Goal: Information Seeking & Learning: Check status

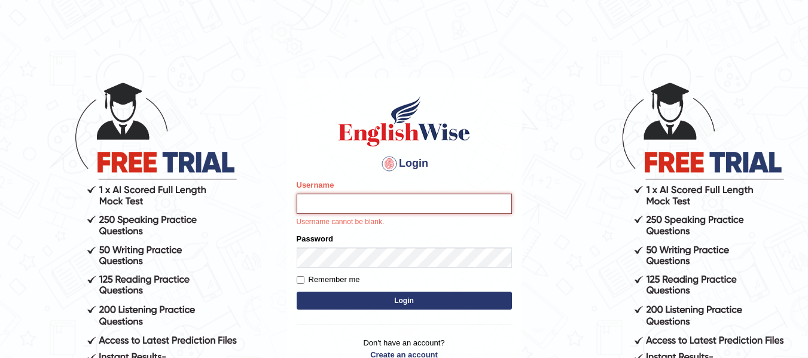
type input "Suman_Gurung"
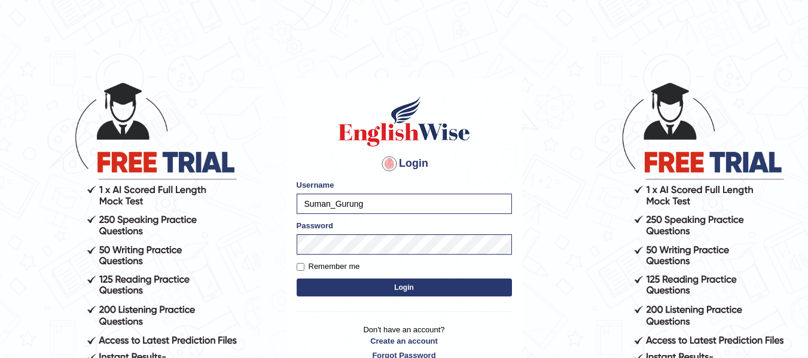
click at [406, 288] on button "Login" at bounding box center [404, 288] width 215 height 18
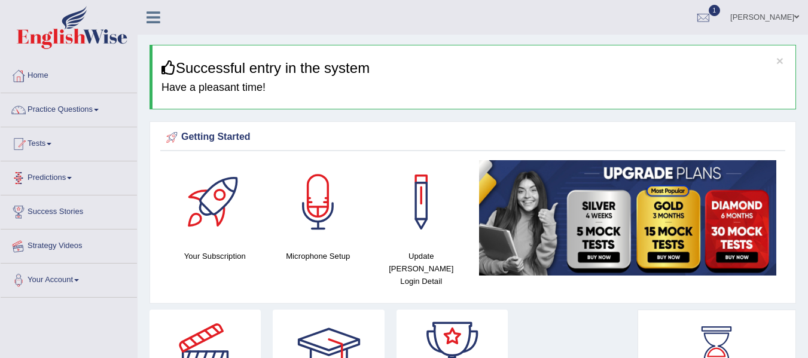
click at [51, 141] on link "Tests" at bounding box center [69, 142] width 136 height 30
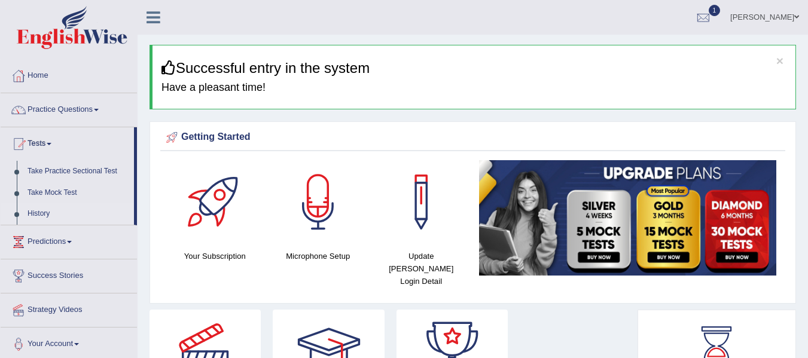
click at [50, 210] on link "History" at bounding box center [78, 214] width 112 height 22
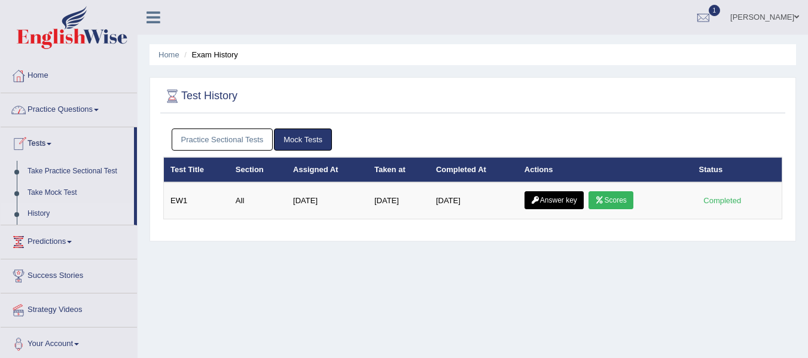
click at [81, 109] on link "Practice Questions" at bounding box center [69, 108] width 136 height 30
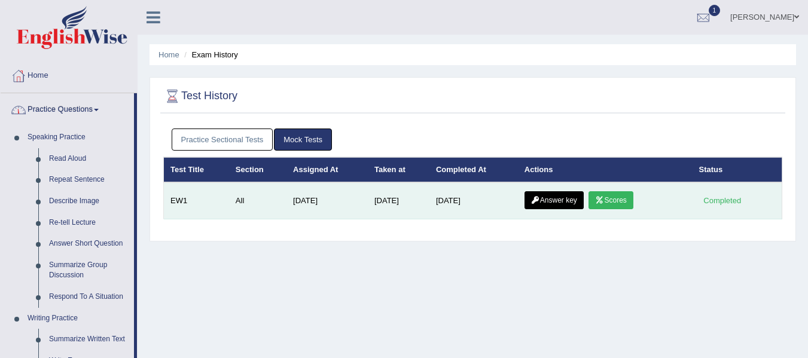
click at [614, 207] on link "Scores" at bounding box center [610, 200] width 44 height 18
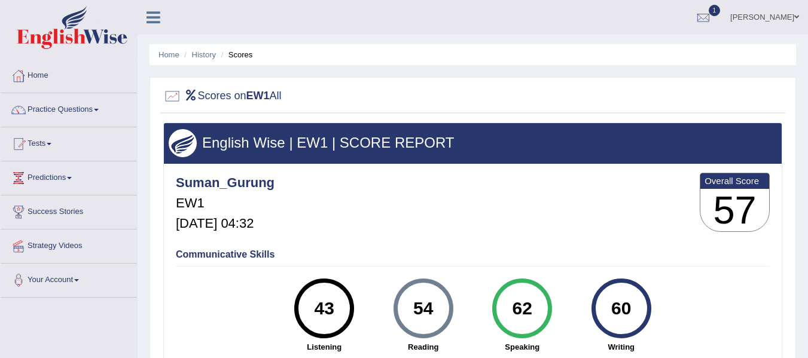
click at [614, 207] on div "Suman_Gurung EW1 Aug 14, 2025, 04:32 Overall Score 57" at bounding box center [473, 205] width 600 height 71
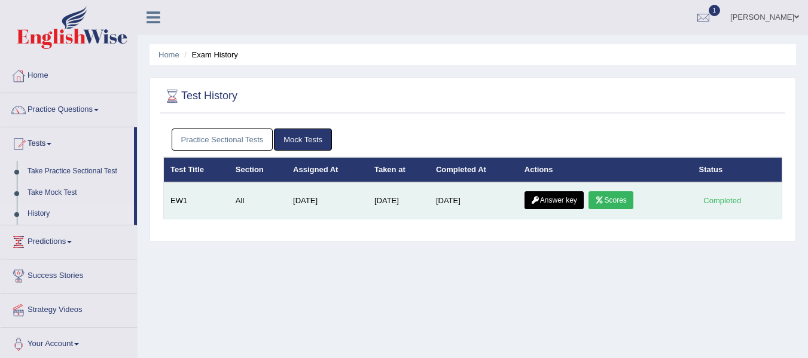
click at [614, 200] on link "Scores" at bounding box center [610, 200] width 44 height 18
click at [549, 199] on link "Answer key" at bounding box center [553, 200] width 59 height 18
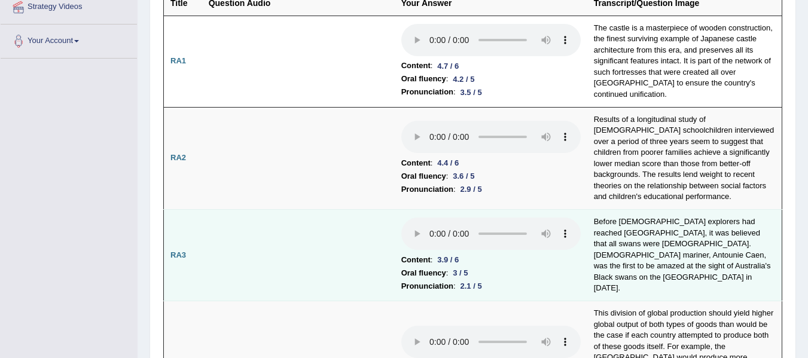
scroll to position [263, 0]
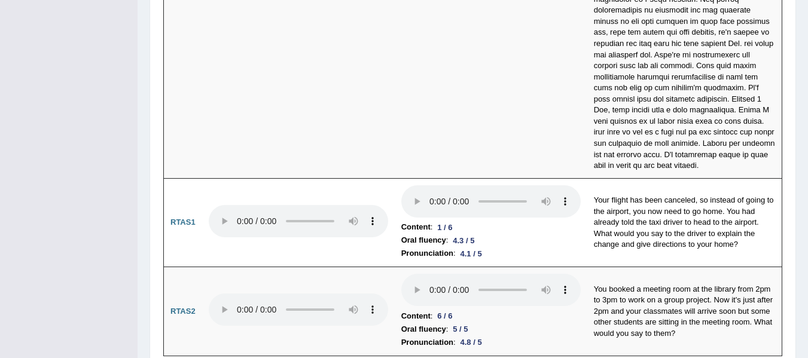
scroll to position [4076, 0]
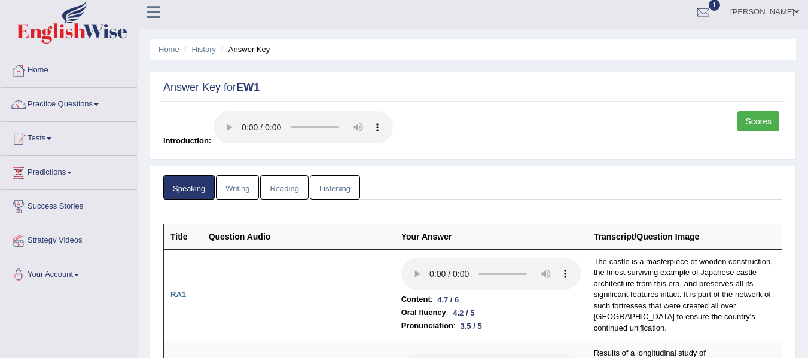
scroll to position [0, 0]
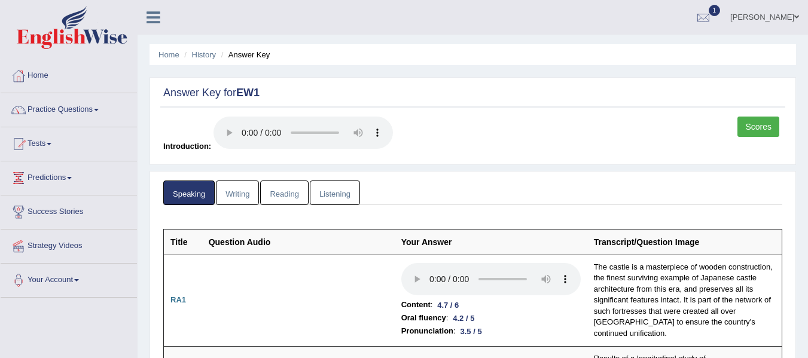
click at [236, 191] on link "Writing" at bounding box center [237, 193] width 43 height 25
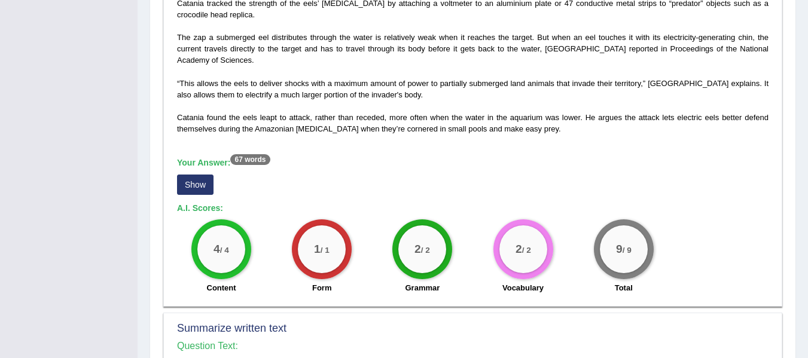
scroll to position [407, 0]
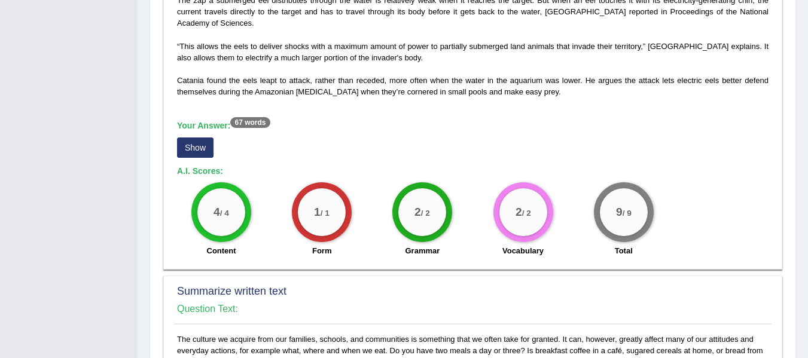
click at [196, 151] on button "Show" at bounding box center [195, 148] width 36 height 20
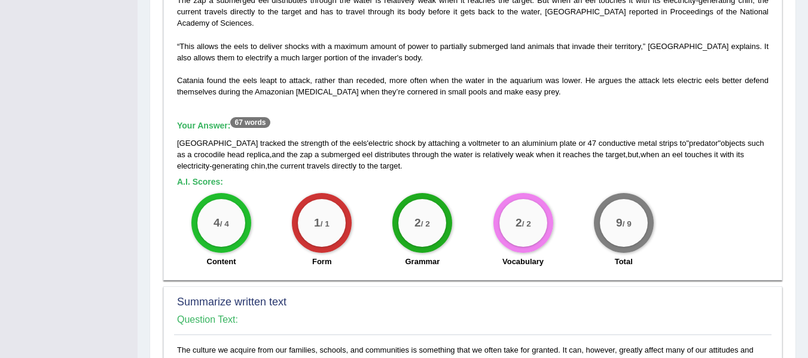
click at [332, 124] on h5 "Your Answer: 67 words" at bounding box center [472, 126] width 591 height 11
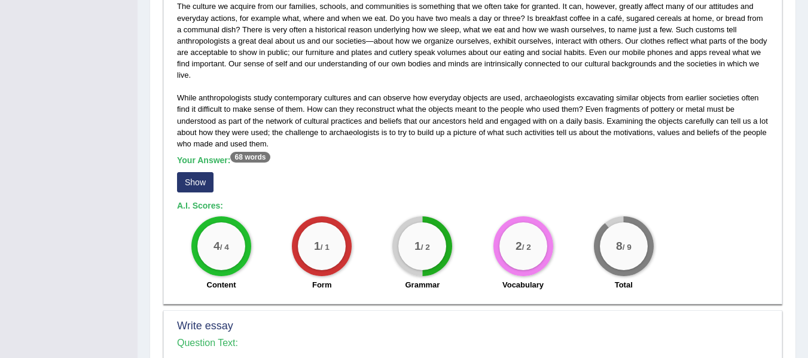
scroll to position [765, 0]
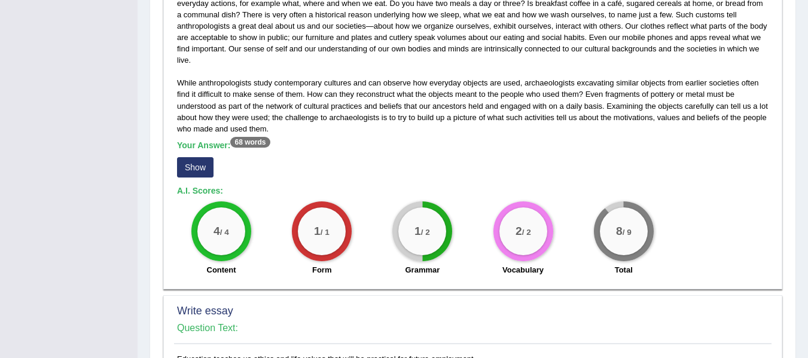
click at [205, 163] on button "Show" at bounding box center [195, 167] width 36 height 20
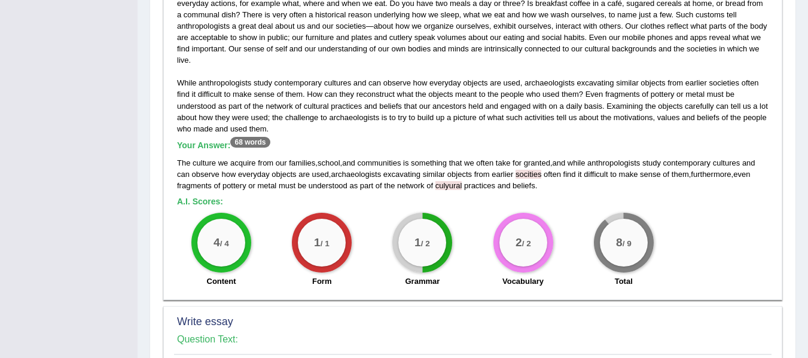
click at [366, 152] on div "Your Answer: 68 words The culture we acquire from our families , school , and c…" at bounding box center [472, 166] width 591 height 51
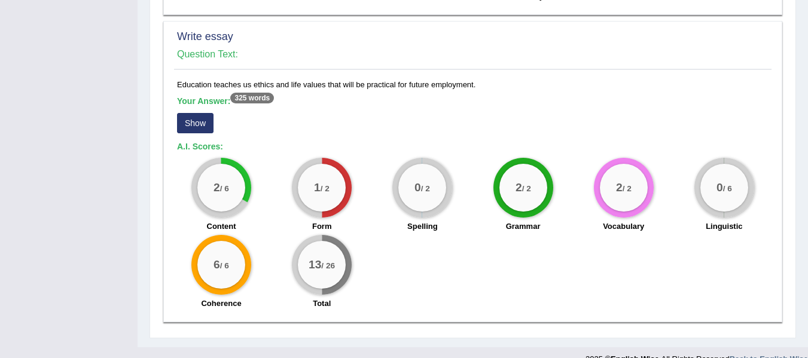
scroll to position [1052, 0]
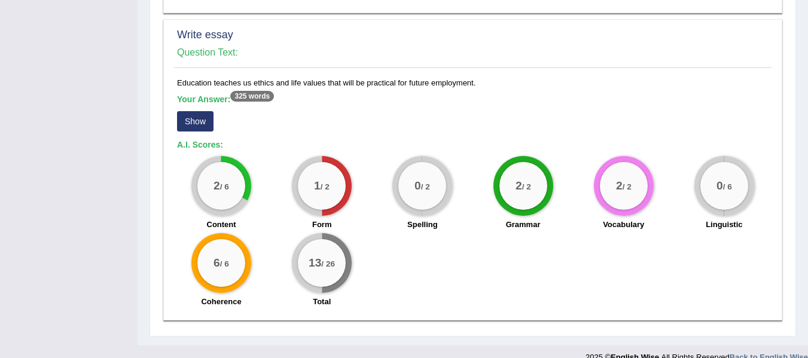
click at [193, 121] on button "Show" at bounding box center [195, 121] width 36 height 20
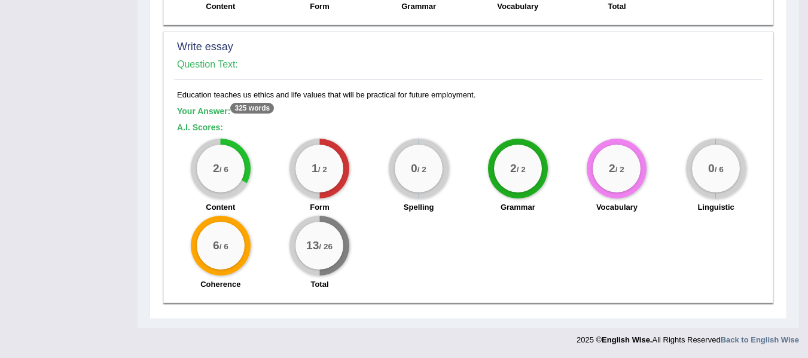
scroll to position [1040, 0]
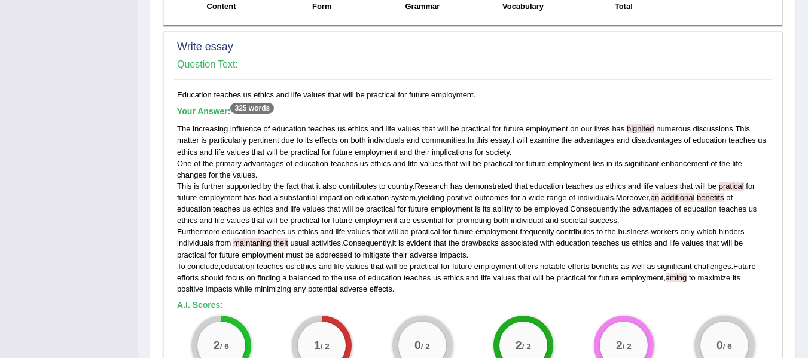
click at [415, 68] on h4 "Question Text:" at bounding box center [472, 64] width 591 height 11
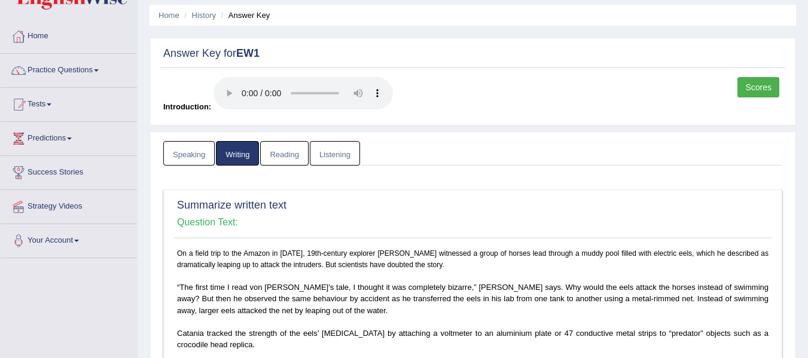
scroll to position [0, 0]
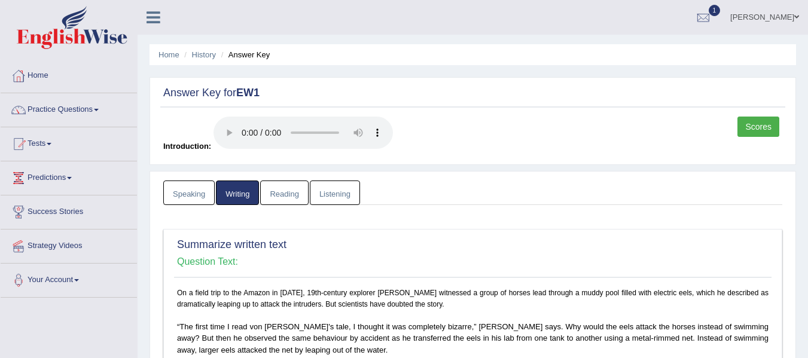
click at [278, 202] on link "Reading" at bounding box center [284, 193] width 48 height 25
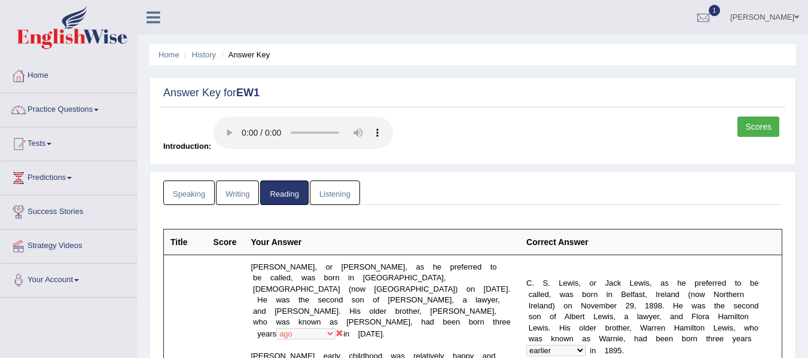
click at [506, 140] on div "Scores Introduction:" at bounding box center [472, 138] width 625 height 42
click at [329, 195] on link "Listening" at bounding box center [335, 193] width 50 height 25
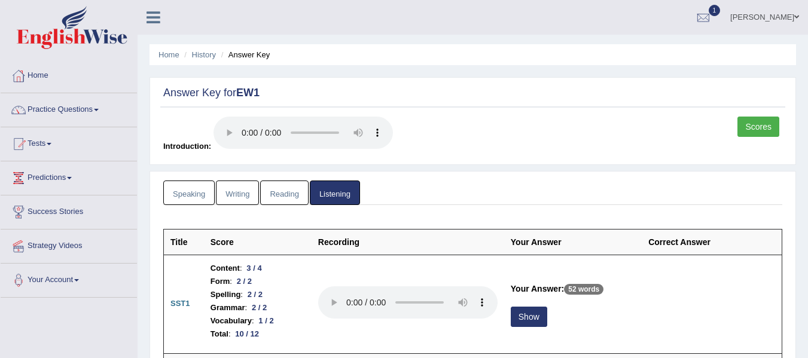
click at [473, 190] on ul "Speaking Writing Reading Listening" at bounding box center [472, 193] width 619 height 25
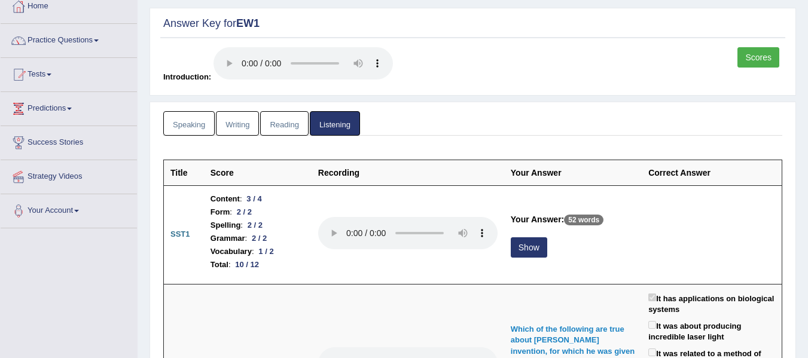
scroll to position [72, 0]
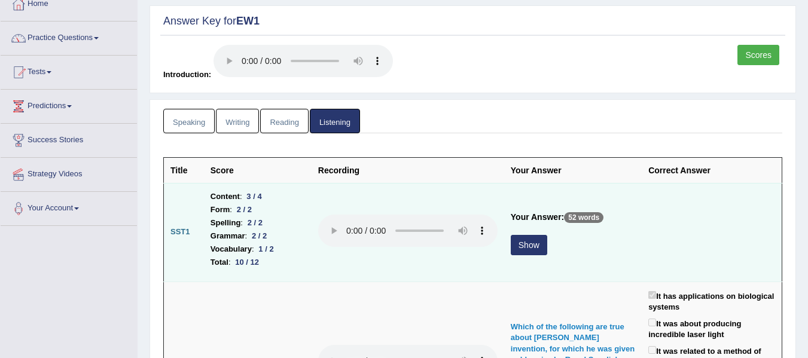
click at [531, 252] on button "Show" at bounding box center [529, 245] width 36 height 20
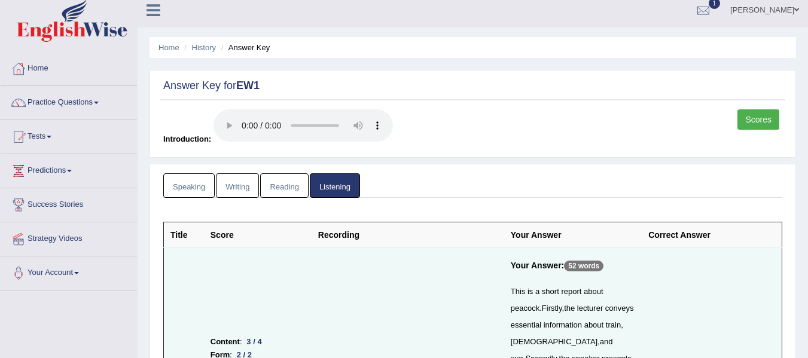
scroll to position [0, 0]
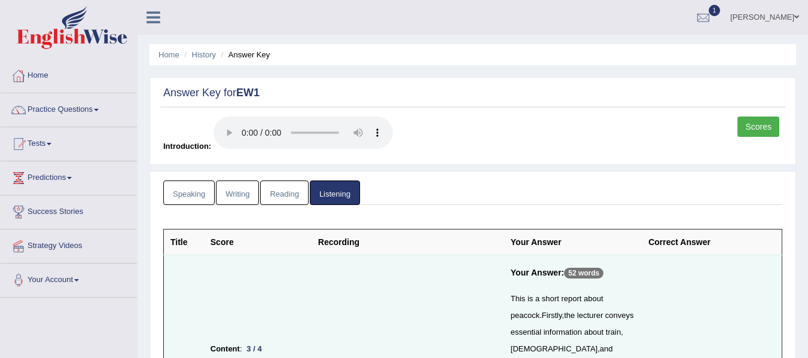
click at [750, 128] on link "Scores" at bounding box center [758, 127] width 42 height 20
click at [749, 126] on link "Scores" at bounding box center [758, 127] width 42 height 20
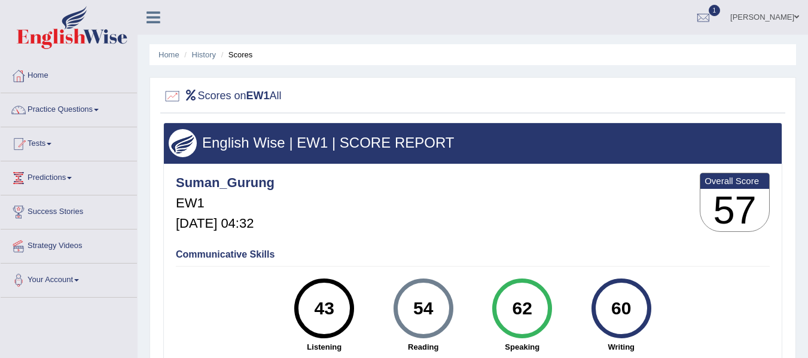
click at [333, 14] on div "Suman Gurung Toggle navigation Username: Suman_Gurung Access Type: Online Subsc…" at bounding box center [473, 17] width 670 height 35
click at [42, 77] on link "Home" at bounding box center [69, 74] width 136 height 30
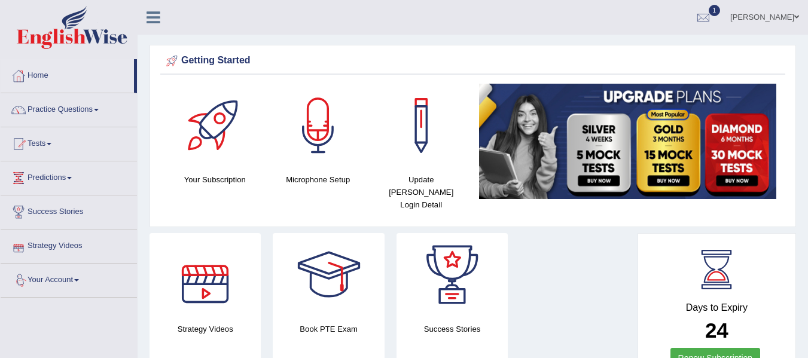
click at [70, 282] on link "Your Account" at bounding box center [69, 279] width 136 height 30
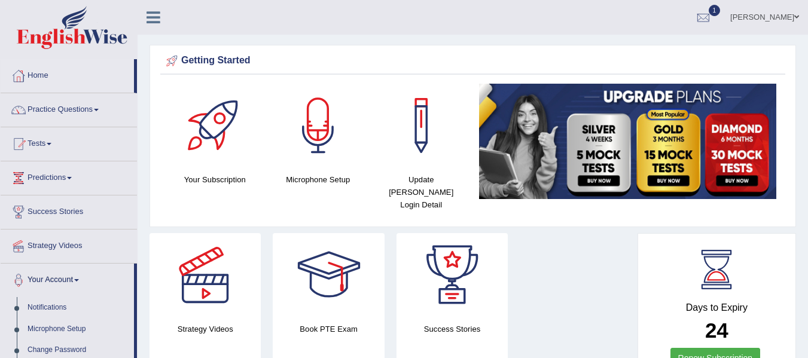
click at [771, 16] on link "Suman Gurung" at bounding box center [764, 15] width 87 height 31
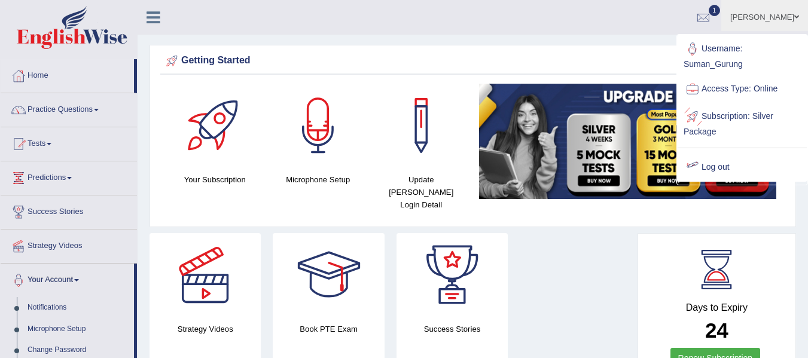
click at [709, 167] on link "Log out" at bounding box center [741, 168] width 129 height 28
